Goal: Information Seeking & Learning: Check status

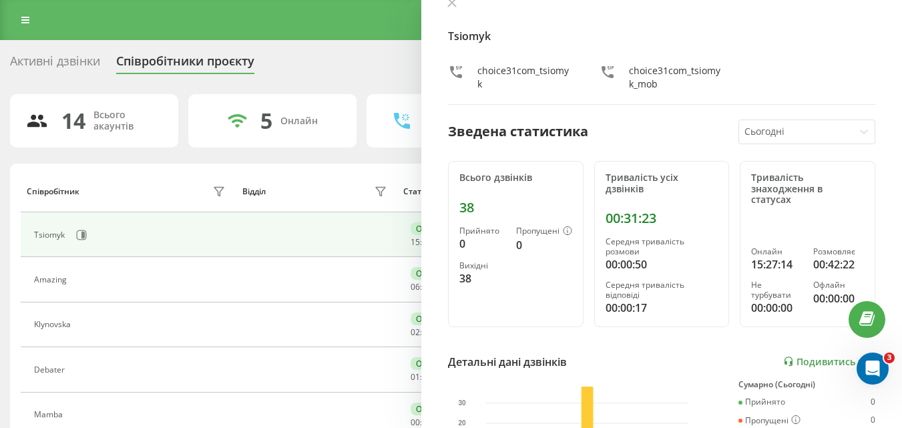
scroll to position [23, 0]
click at [451, 3] on icon at bounding box center [452, 2] width 8 height 8
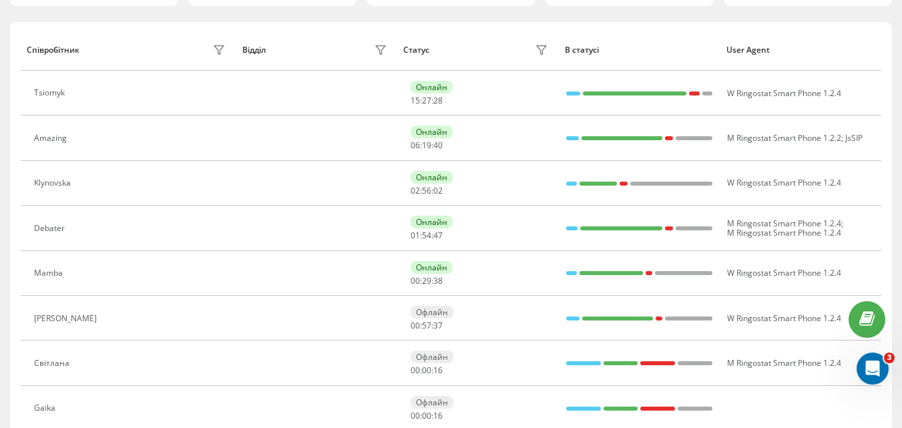
scroll to position [140, 0]
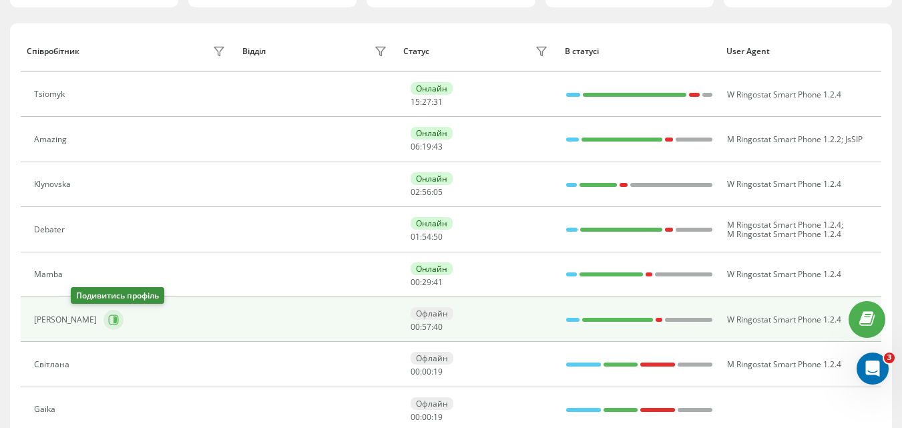
click at [108, 323] on icon at bounding box center [113, 320] width 11 height 11
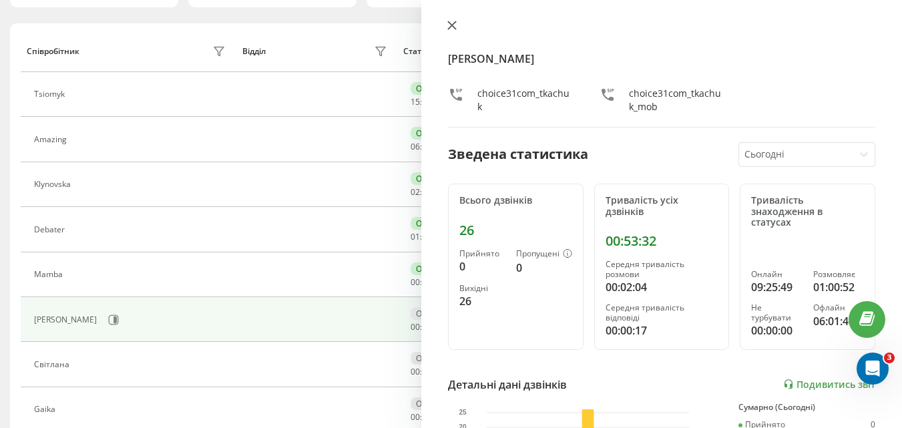
click at [451, 23] on icon at bounding box center [452, 25] width 8 height 8
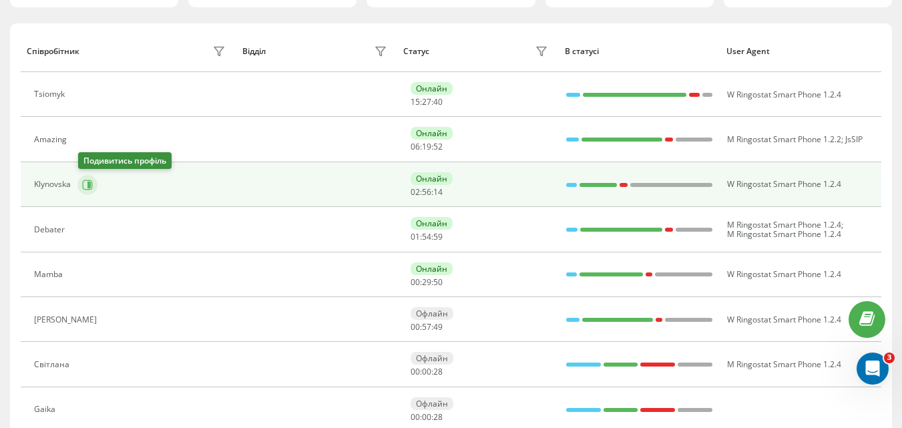
click at [88, 184] on icon at bounding box center [88, 184] width 3 height 7
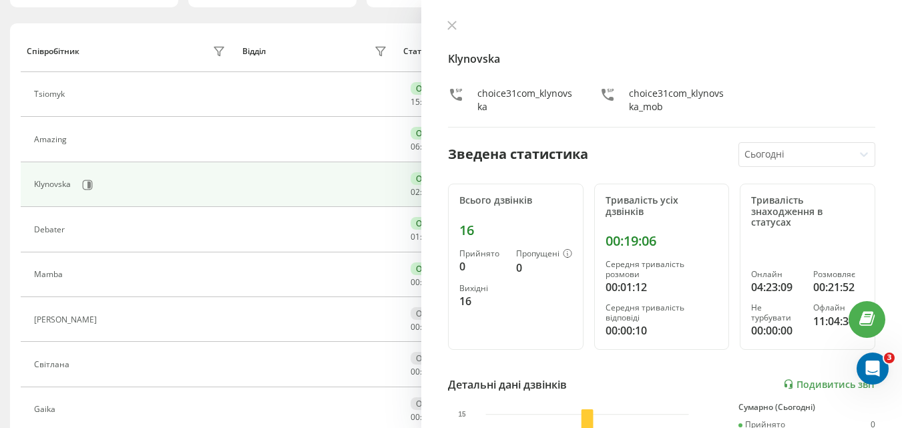
click at [449, 19] on div "Klynovska choice31com_klynovska choice31com_klynovska_mob Зведена статистика Сь…" at bounding box center [661, 214] width 481 height 428
click at [451, 28] on icon at bounding box center [451, 25] width 9 height 9
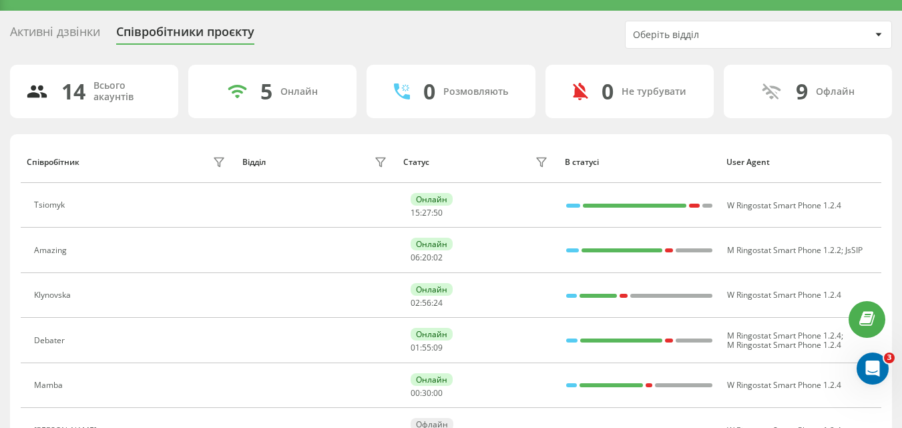
scroll to position [28, 0]
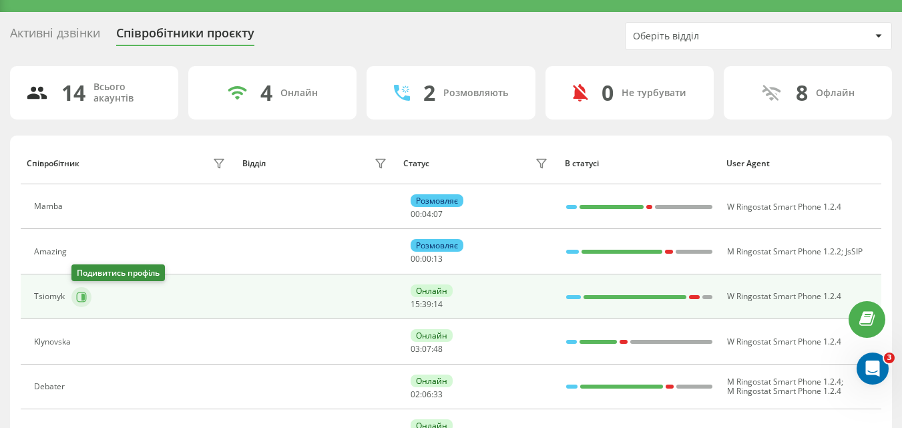
click at [83, 300] on icon at bounding box center [82, 296] width 3 height 7
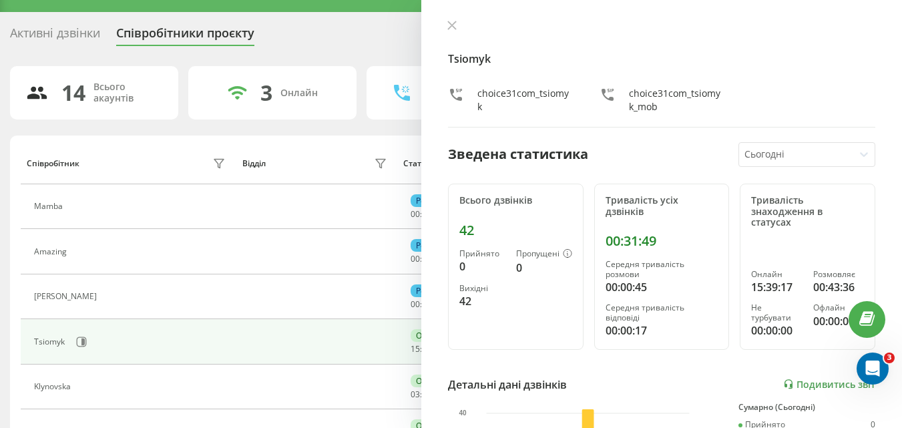
click at [448, 19] on div "Tsiomyk choice31com_tsiomyk choice31com_tsiomyk_mob Зведена статистика Сьогодні…" at bounding box center [661, 214] width 481 height 428
click at [455, 22] on icon at bounding box center [452, 25] width 8 height 8
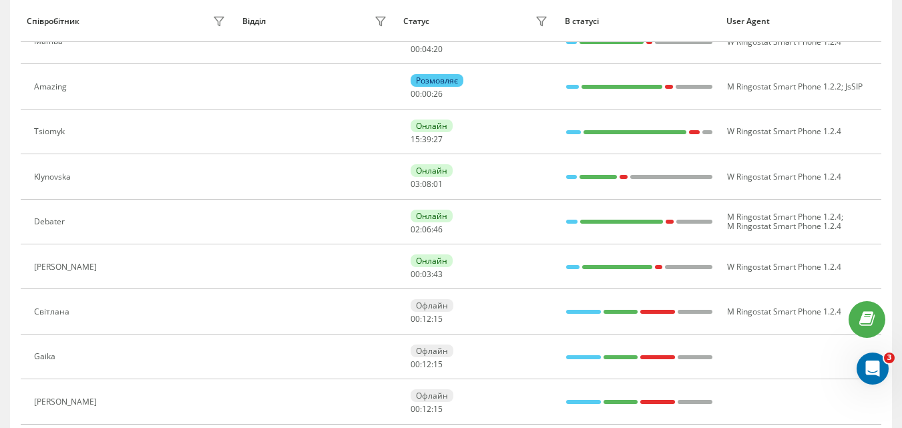
scroll to position [195, 0]
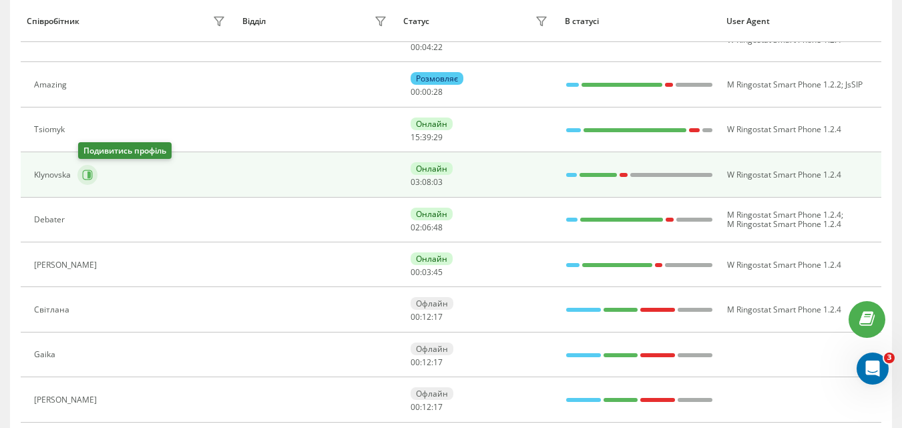
click at [87, 170] on icon at bounding box center [87, 175] width 11 height 11
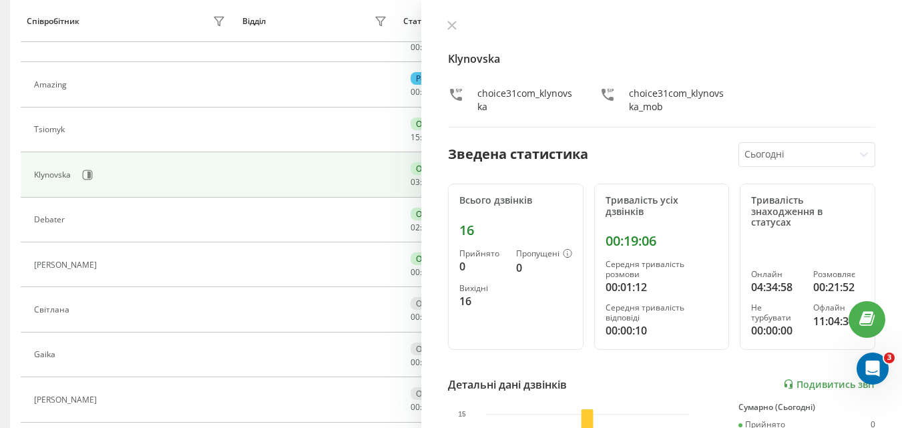
click at [454, 35] on div "Klynovska choice31com_klynovska choice31com_klynovska_mob" at bounding box center [661, 74] width 427 height 108
click at [451, 25] on icon at bounding box center [452, 25] width 8 height 8
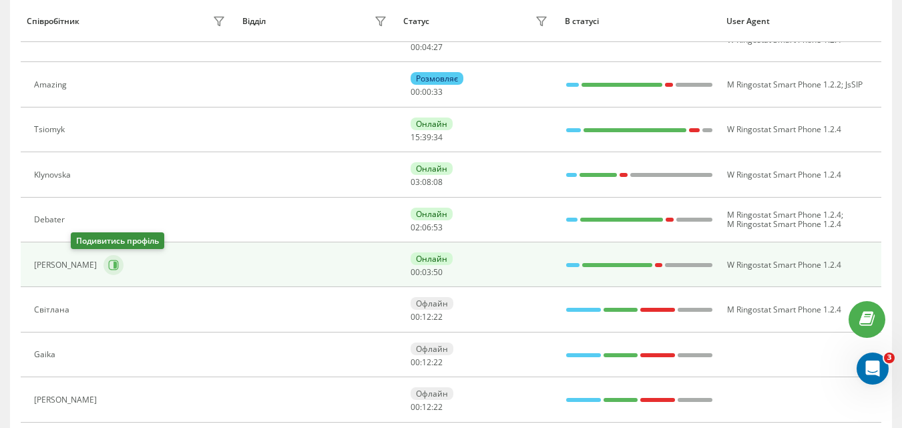
click at [108, 265] on icon at bounding box center [113, 265] width 11 height 11
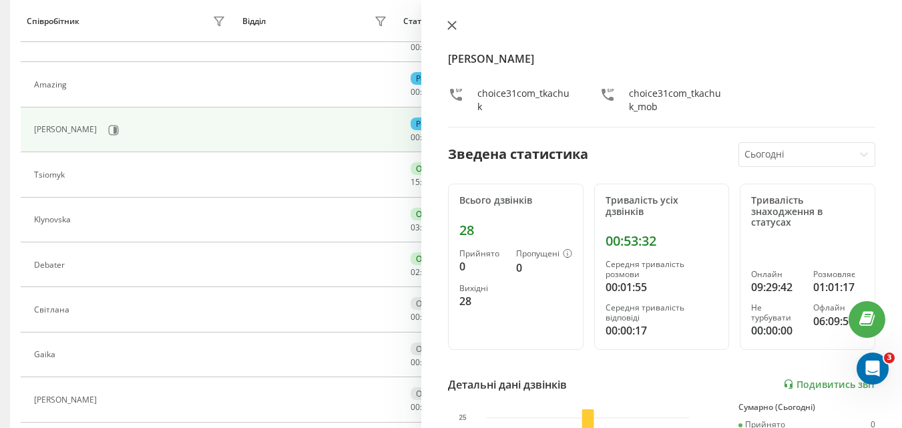
click at [448, 23] on icon at bounding box center [451, 25] width 9 height 9
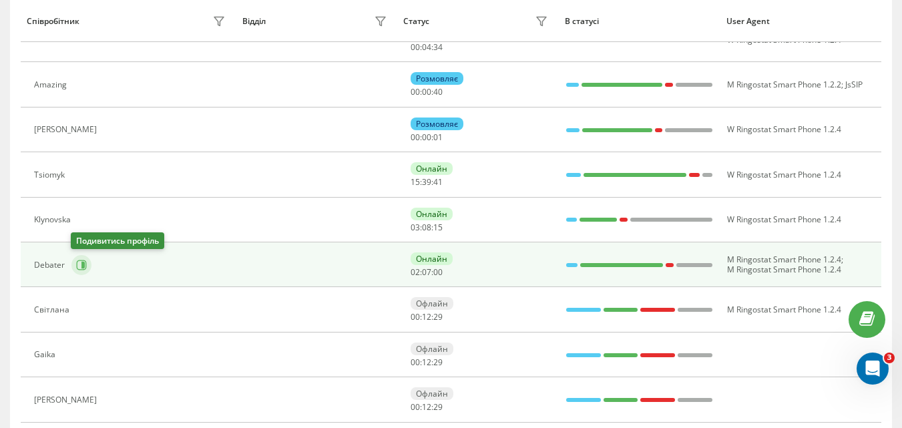
click at [82, 261] on icon at bounding box center [81, 265] width 11 height 11
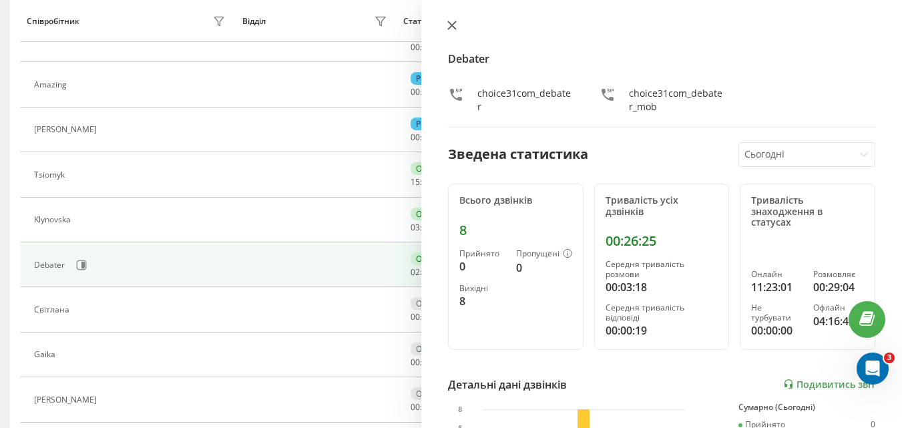
click at [451, 32] on button at bounding box center [451, 26] width 17 height 13
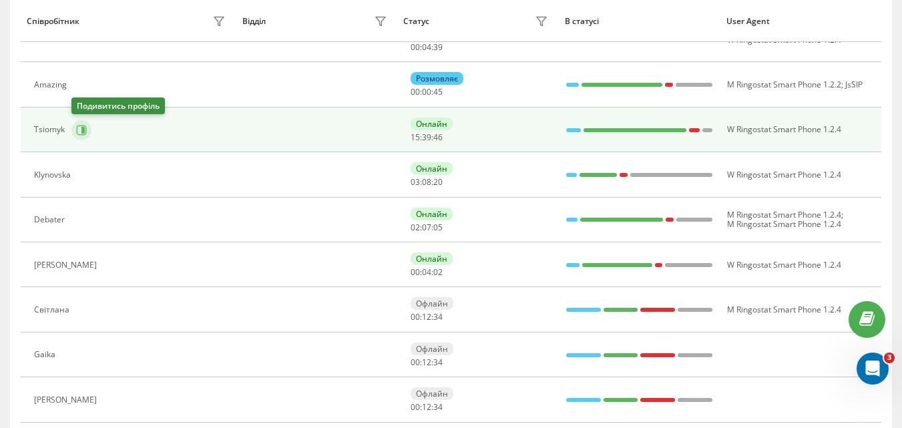
click at [78, 129] on icon at bounding box center [81, 130] width 11 height 11
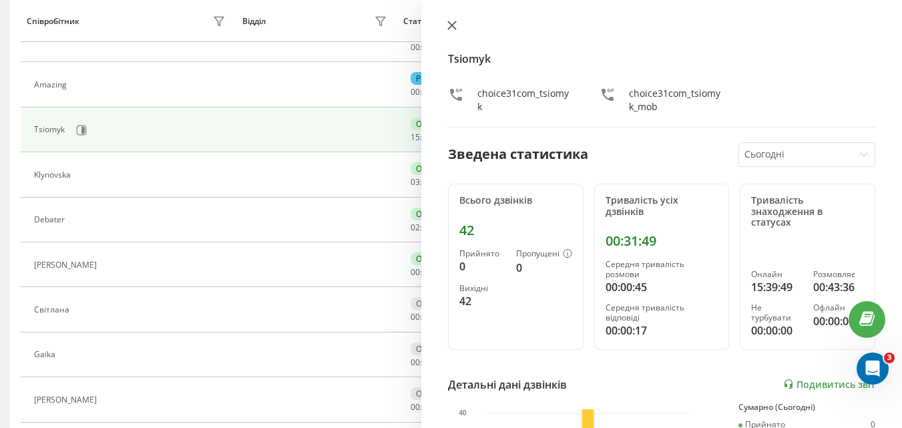
click at [451, 21] on icon at bounding box center [451, 25] width 9 height 9
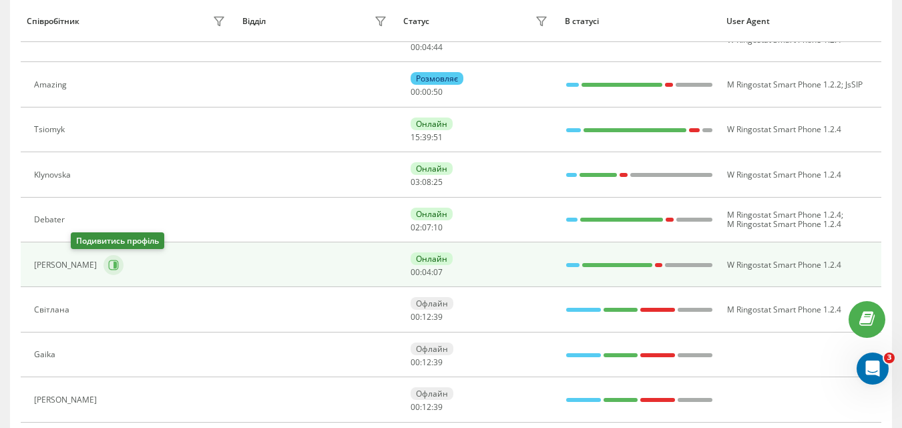
click at [108, 266] on icon at bounding box center [113, 265] width 11 height 11
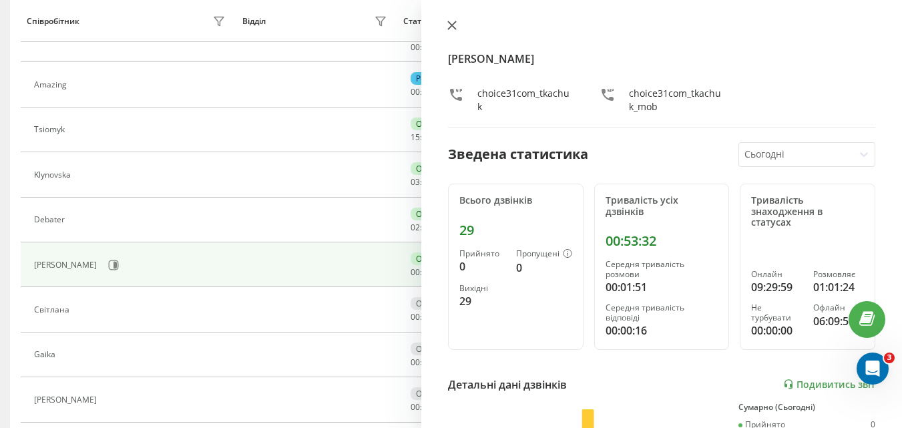
click at [453, 23] on icon at bounding box center [451, 25] width 9 height 9
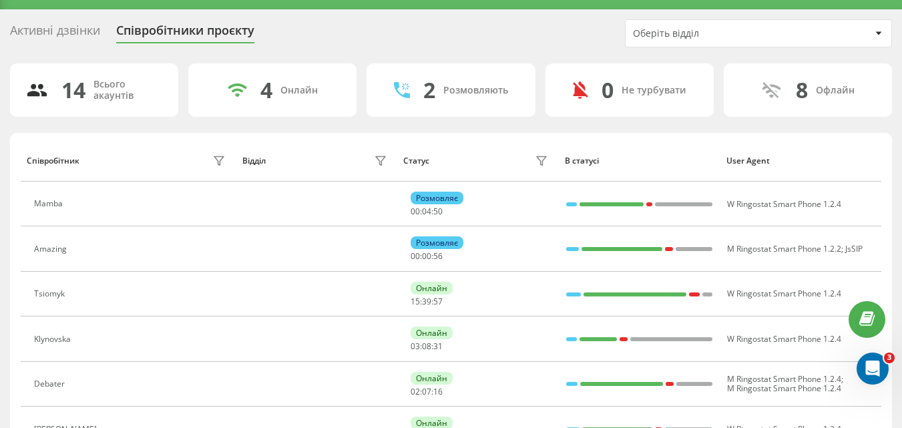
scroll to position [7, 0]
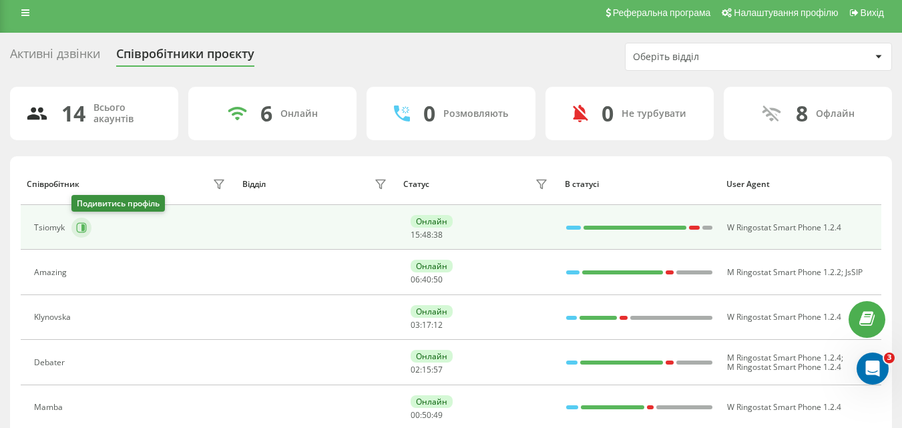
click at [81, 225] on icon at bounding box center [81, 227] width 11 height 11
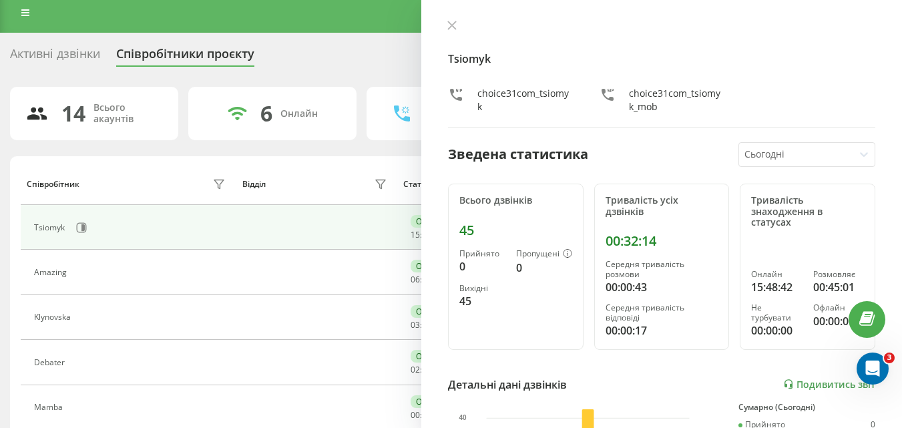
click at [453, 19] on div "Tsiomyk choice31com_tsiomyk choice31com_tsiomyk_mob Зведена статистика Сьогодні…" at bounding box center [661, 214] width 481 height 428
click at [448, 22] on icon at bounding box center [452, 25] width 8 height 8
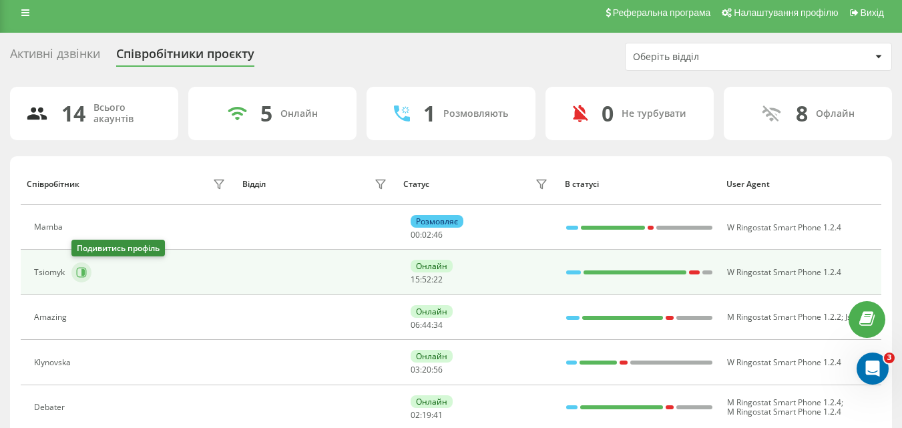
click at [84, 274] on icon at bounding box center [82, 272] width 3 height 7
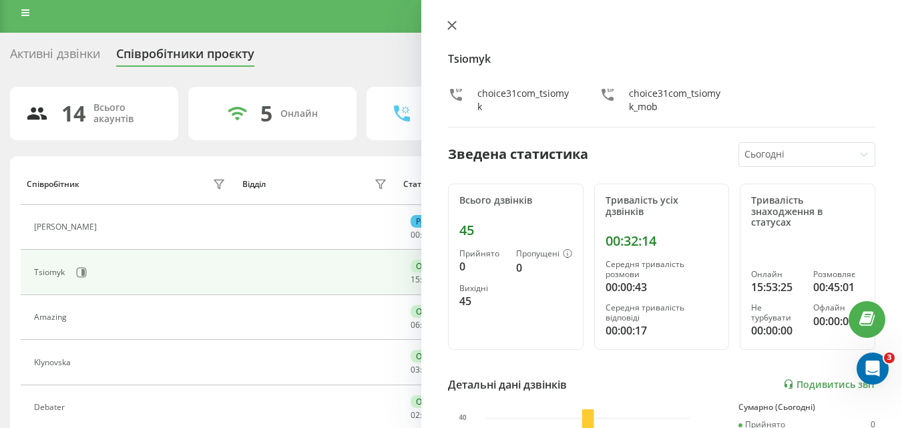
click at [453, 23] on icon at bounding box center [451, 25] width 9 height 9
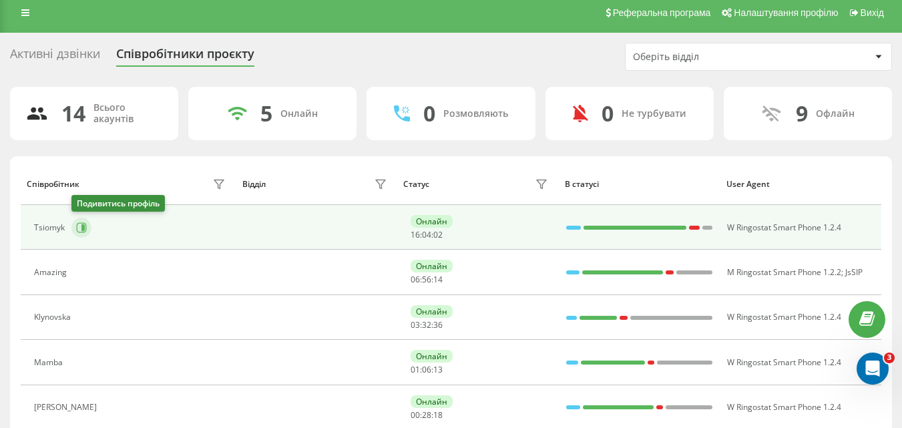
click at [83, 232] on icon at bounding box center [82, 227] width 10 height 10
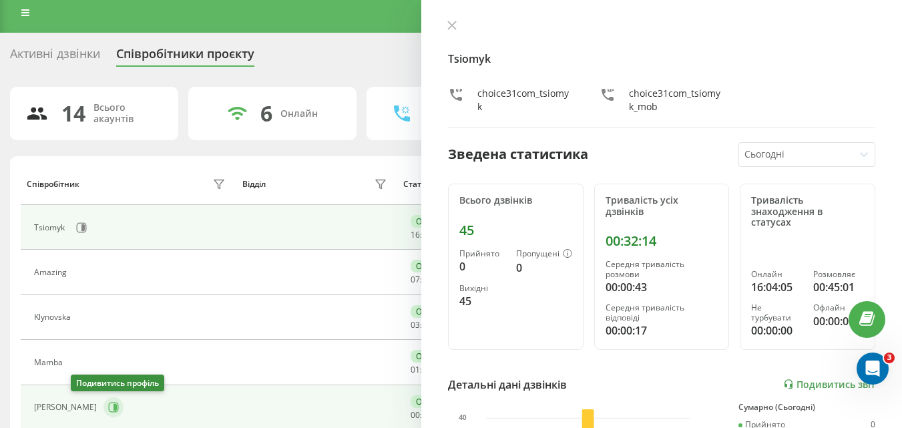
click at [108, 408] on icon at bounding box center [113, 407] width 11 height 11
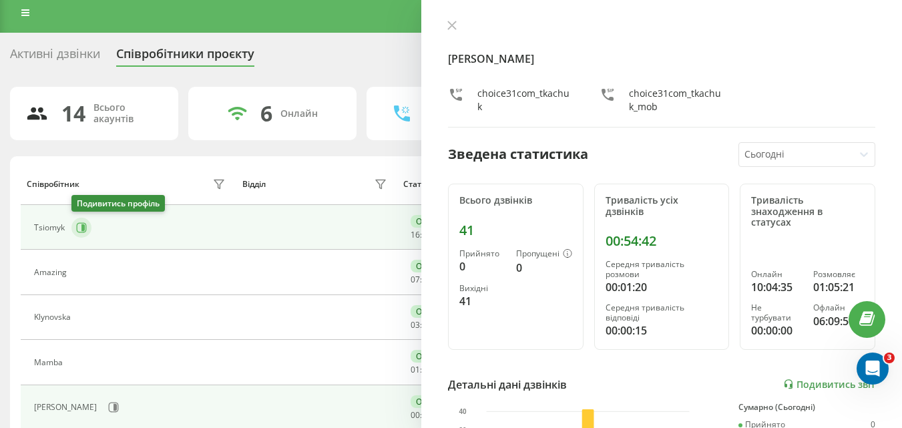
click at [80, 232] on icon at bounding box center [82, 227] width 10 height 10
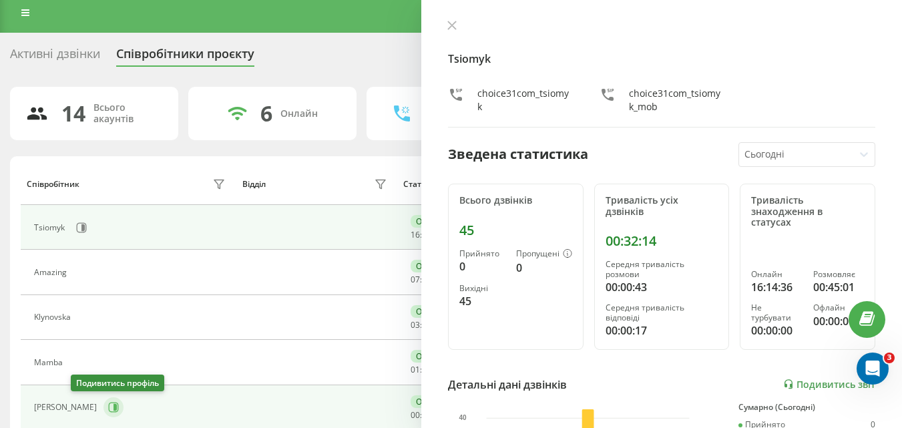
click at [104, 409] on button at bounding box center [114, 407] width 20 height 20
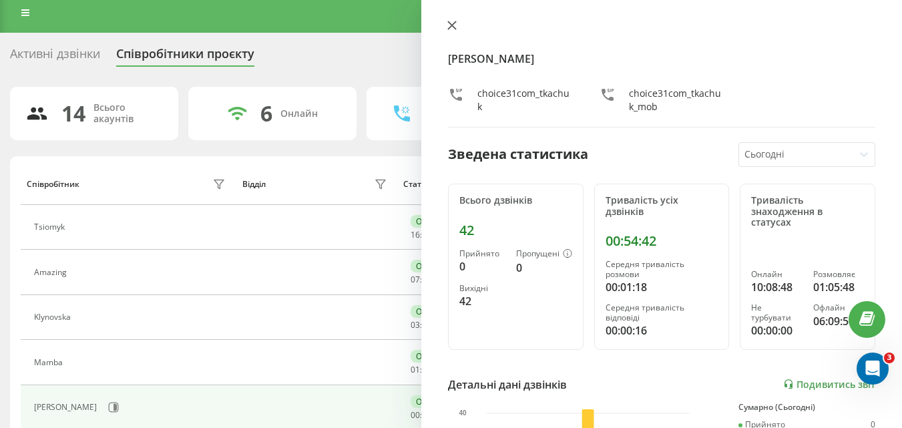
click at [451, 22] on icon at bounding box center [451, 25] width 9 height 9
